Goal: Navigation & Orientation: Understand site structure

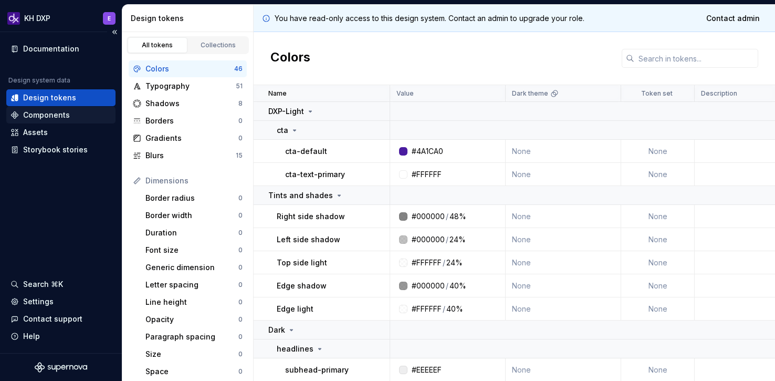
click at [56, 119] on div "Components" at bounding box center [46, 115] width 47 height 11
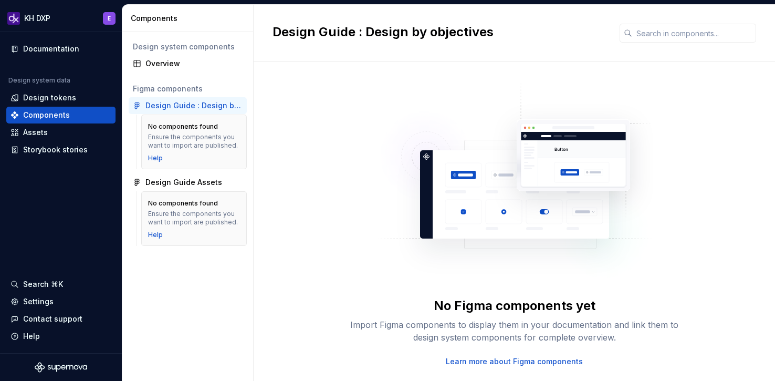
click at [192, 110] on div "Design Guide : Design by objectives" at bounding box center [194, 105] width 97 height 11
click at [159, 182] on div "Design Guide Assets" at bounding box center [184, 182] width 77 height 11
click at [163, 181] on div "Design Guide Assets" at bounding box center [184, 182] width 77 height 11
click at [168, 58] on div "Overview" at bounding box center [188, 63] width 118 height 17
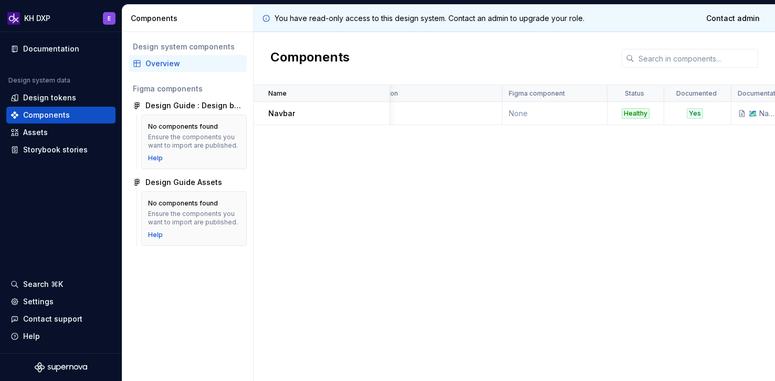
scroll to position [0, 15]
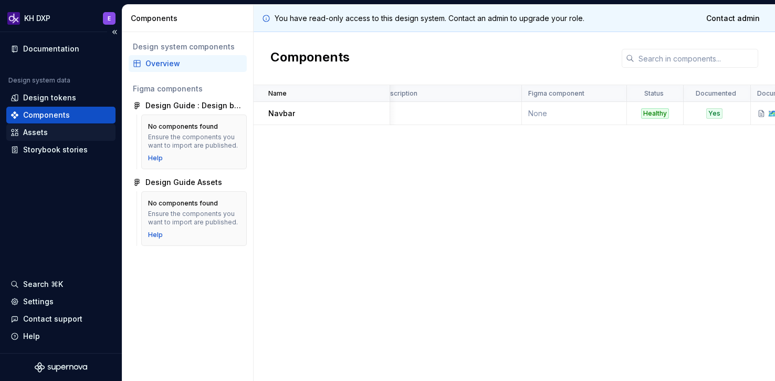
click at [70, 137] on div "Assets" at bounding box center [61, 132] width 101 height 11
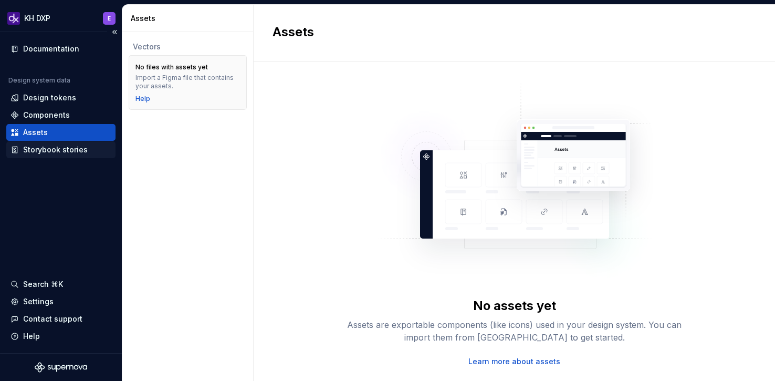
click at [79, 151] on div "Storybook stories" at bounding box center [55, 149] width 65 height 11
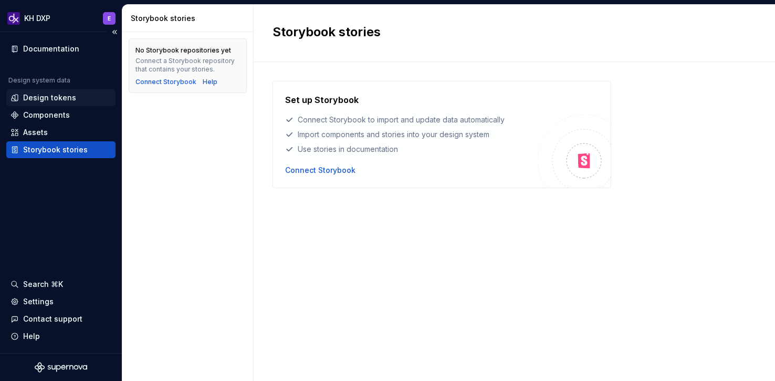
click at [65, 98] on div "Design tokens" at bounding box center [49, 97] width 53 height 11
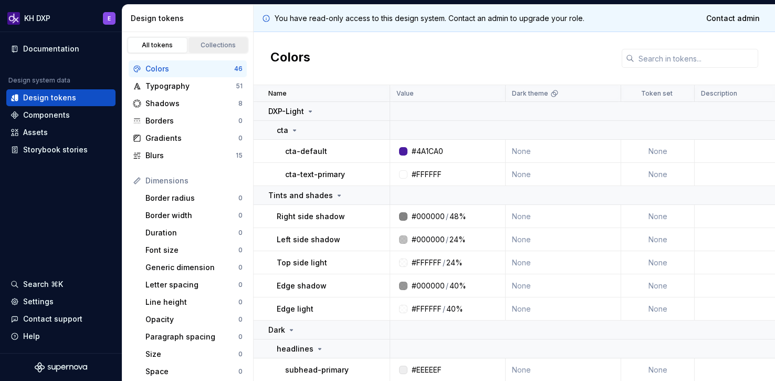
click at [219, 48] on div "Collections" at bounding box center [218, 45] width 53 height 8
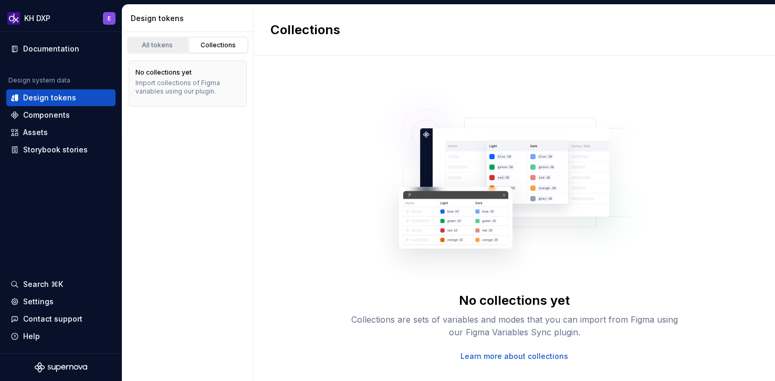
click at [166, 47] on div "All tokens" at bounding box center [157, 45] width 53 height 8
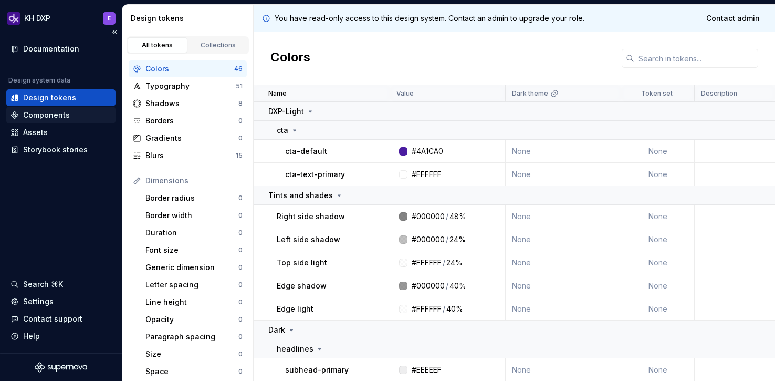
click at [48, 111] on div "Components" at bounding box center [46, 115] width 47 height 11
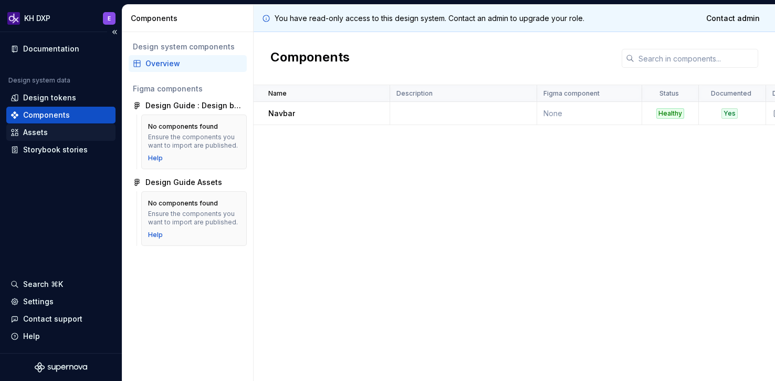
click at [38, 129] on div "Assets" at bounding box center [35, 132] width 25 height 11
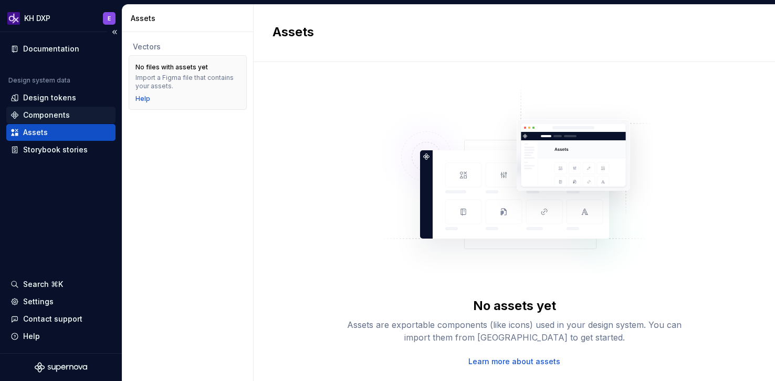
click at [79, 119] on div "Components" at bounding box center [61, 115] width 101 height 11
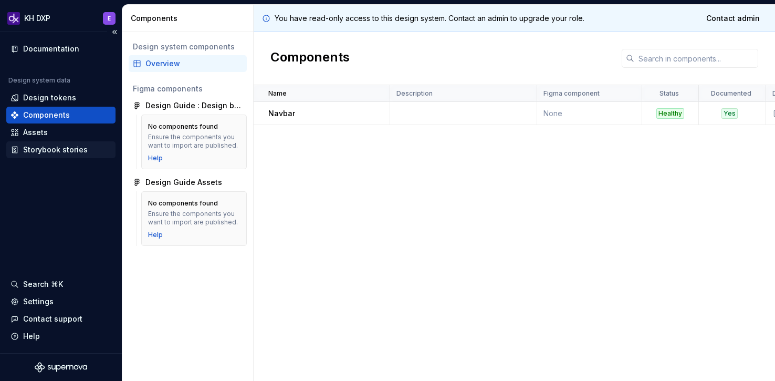
click at [56, 155] on div "Storybook stories" at bounding box center [60, 149] width 109 height 17
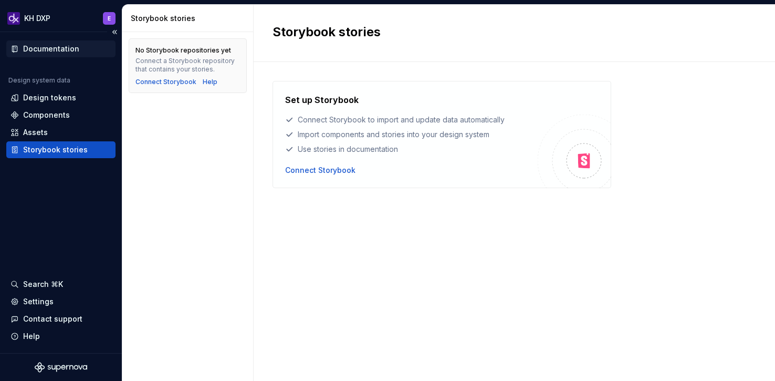
click at [57, 45] on div "Documentation" at bounding box center [51, 49] width 56 height 11
